Goal: Feedback & Contribution: Leave review/rating

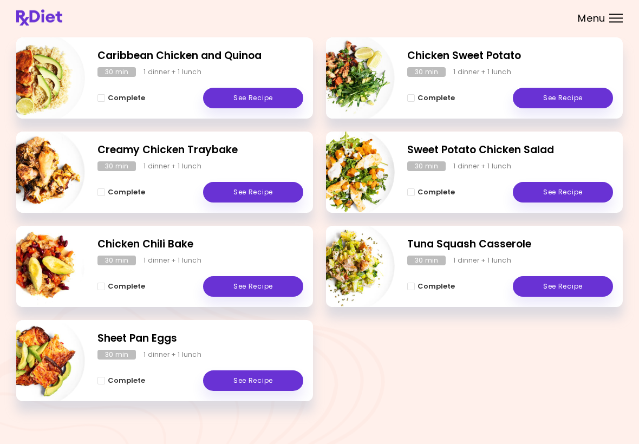
scroll to position [167, 0]
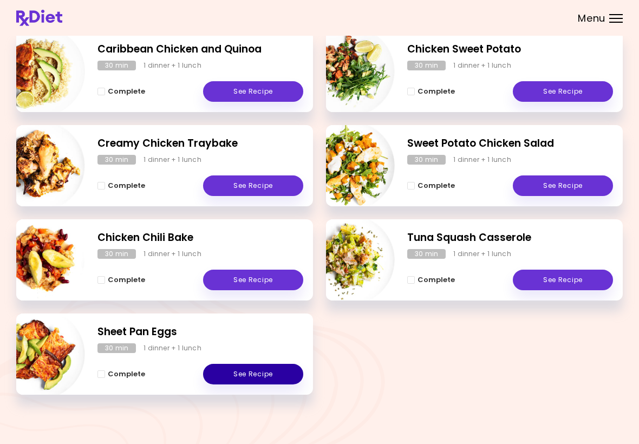
click at [276, 373] on link "See Recipe" at bounding box center [253, 374] width 100 height 21
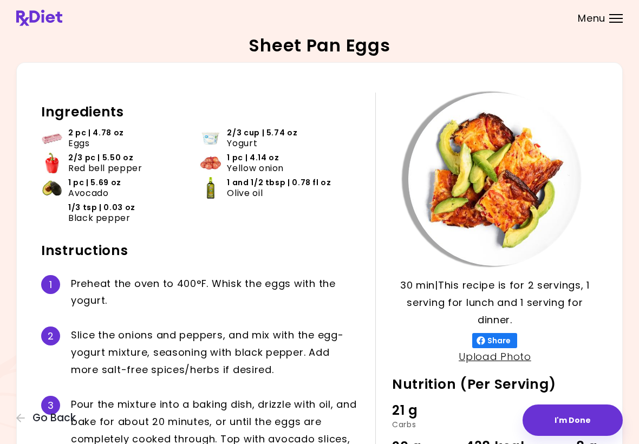
click at [572, 424] on button "I'm Done" at bounding box center [572, 419] width 100 height 31
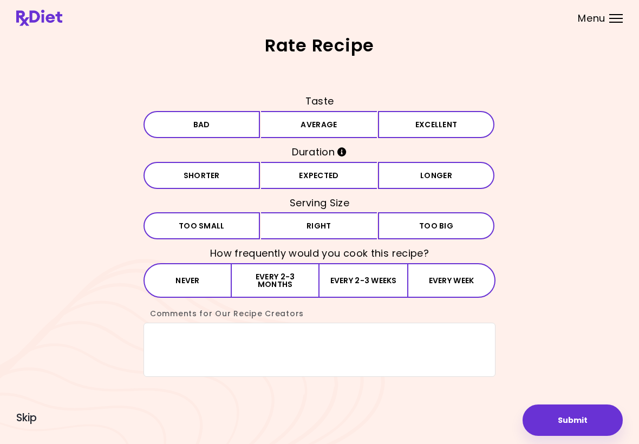
click at [392, 127] on button "Excellent" at bounding box center [436, 124] width 116 height 27
click at [327, 181] on button "Expected" at bounding box center [319, 175] width 116 height 27
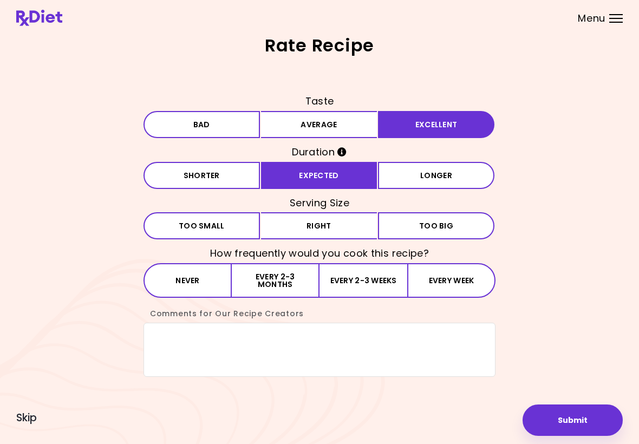
click at [237, 228] on button "Small Too small" at bounding box center [201, 225] width 116 height 27
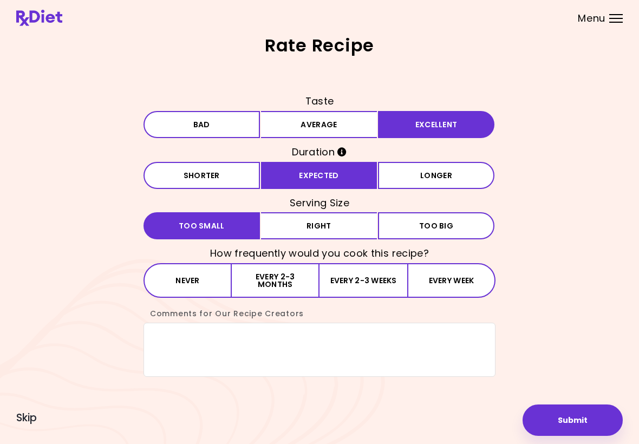
click at [243, 285] on button "Every 2-3 months" at bounding box center [276, 280] width 88 height 35
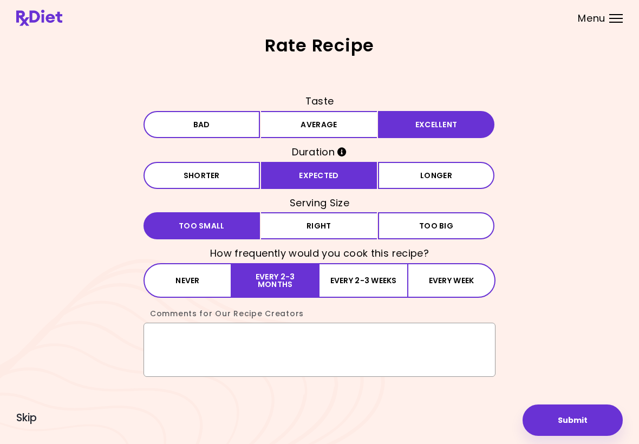
click at [159, 339] on textarea "Comments for Our Recipe Creators" at bounding box center [319, 350] width 352 height 54
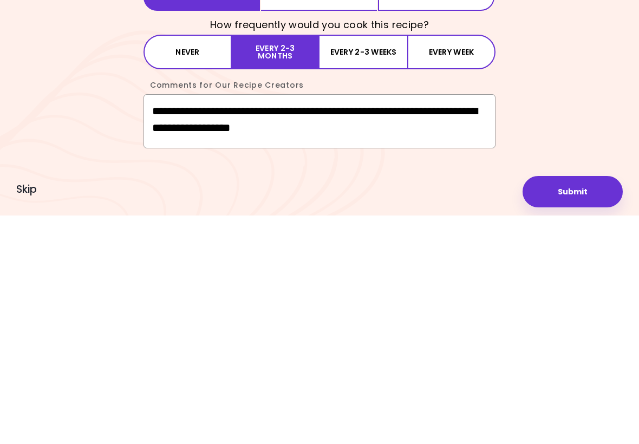
type textarea "**********"
click at [578, 404] on button "Submit" at bounding box center [572, 419] width 100 height 31
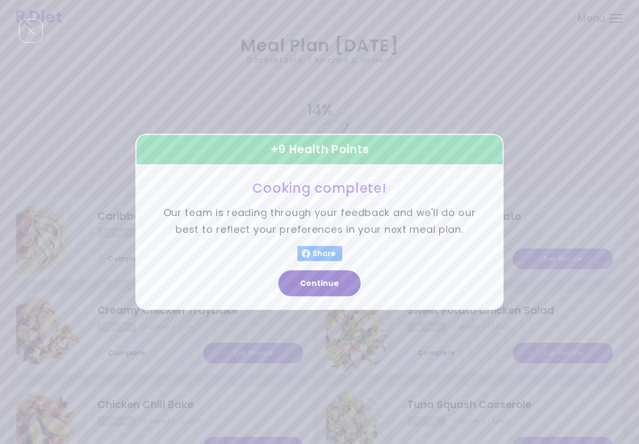
click at [316, 291] on button "Continue" at bounding box center [319, 284] width 82 height 26
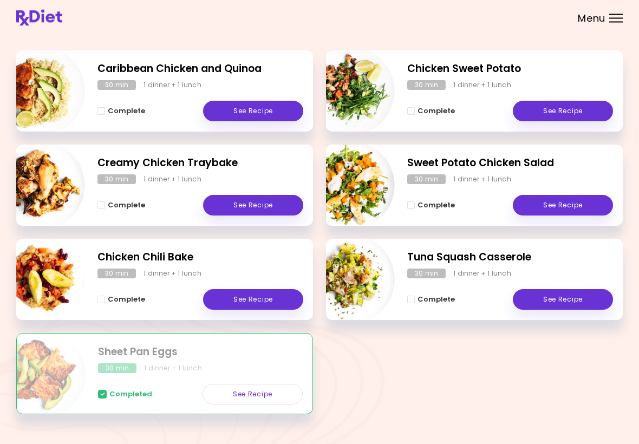
scroll to position [167, 0]
